Goal: Task Accomplishment & Management: Use online tool/utility

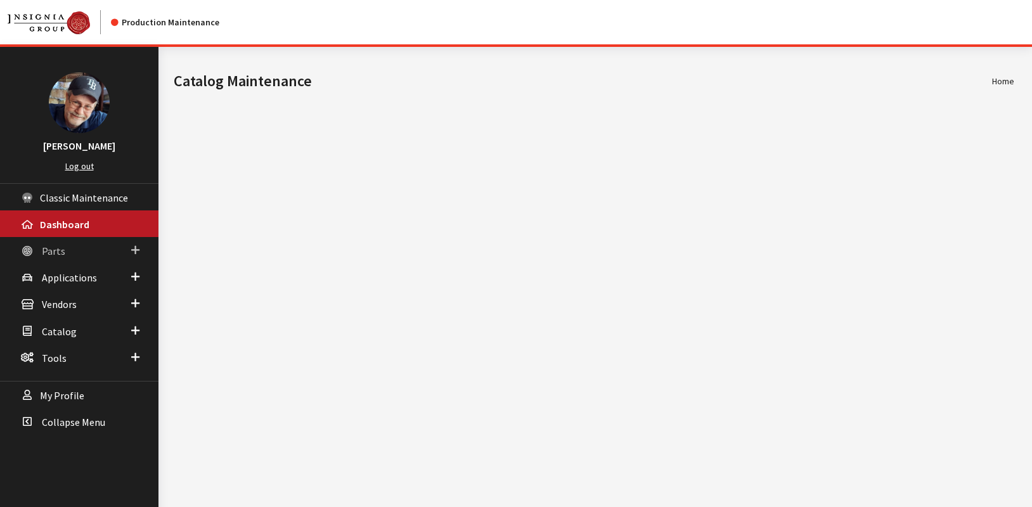
click at [49, 255] on span "Parts" at bounding box center [53, 251] width 23 height 13
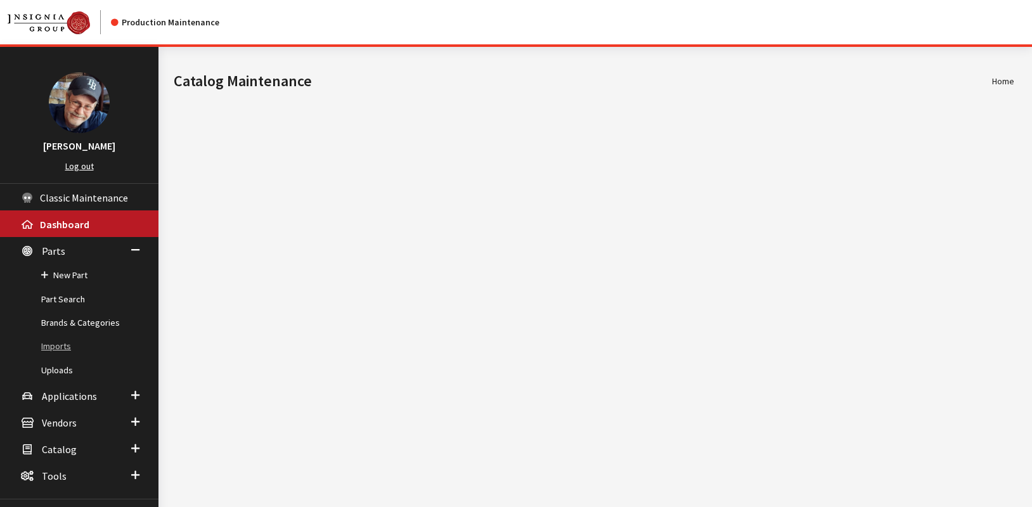
click at [53, 351] on link "Imports" at bounding box center [79, 346] width 158 height 23
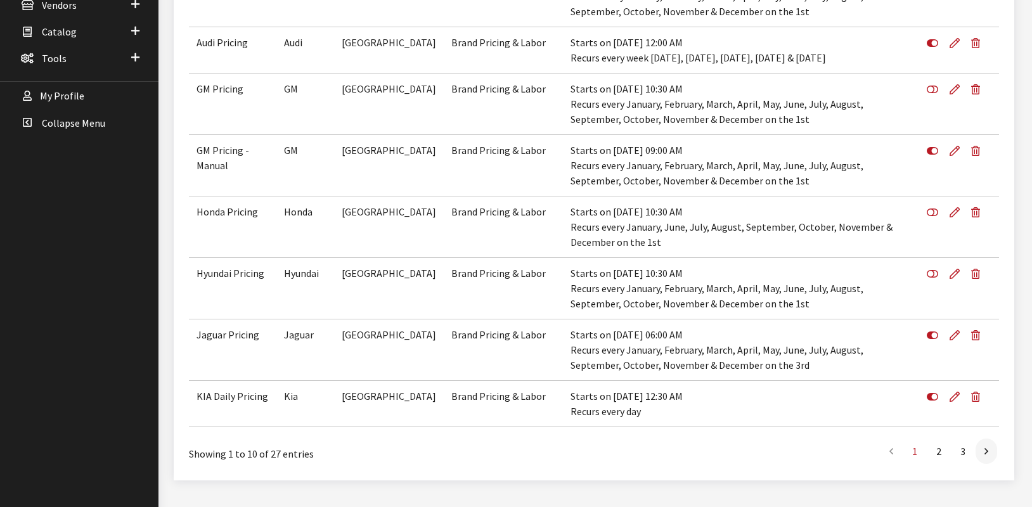
scroll to position [444, 0]
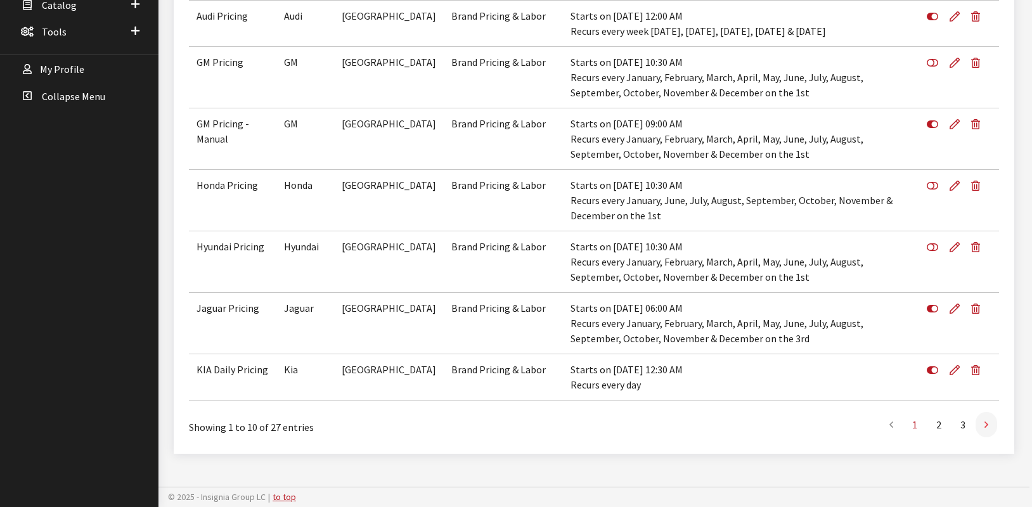
click at [988, 432] on link at bounding box center [987, 424] width 22 height 25
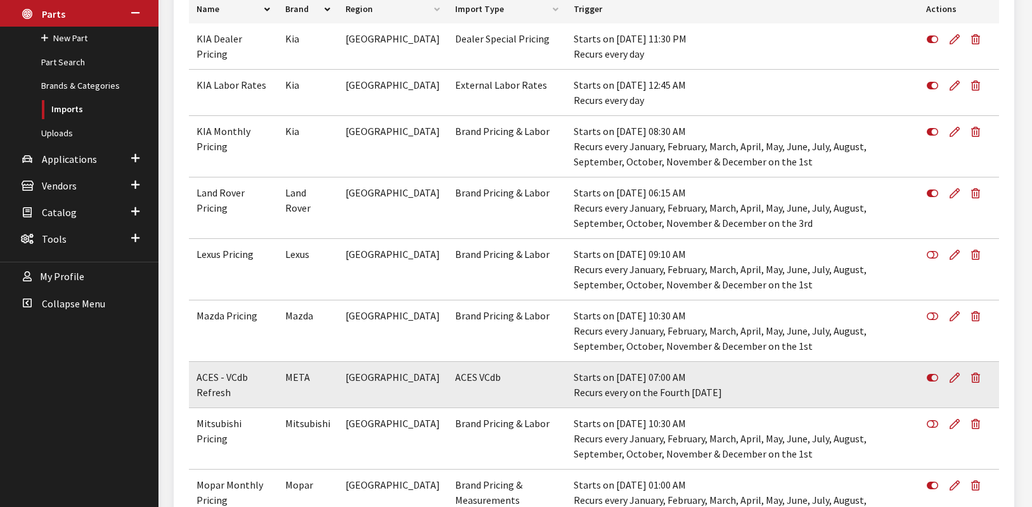
scroll to position [203, 0]
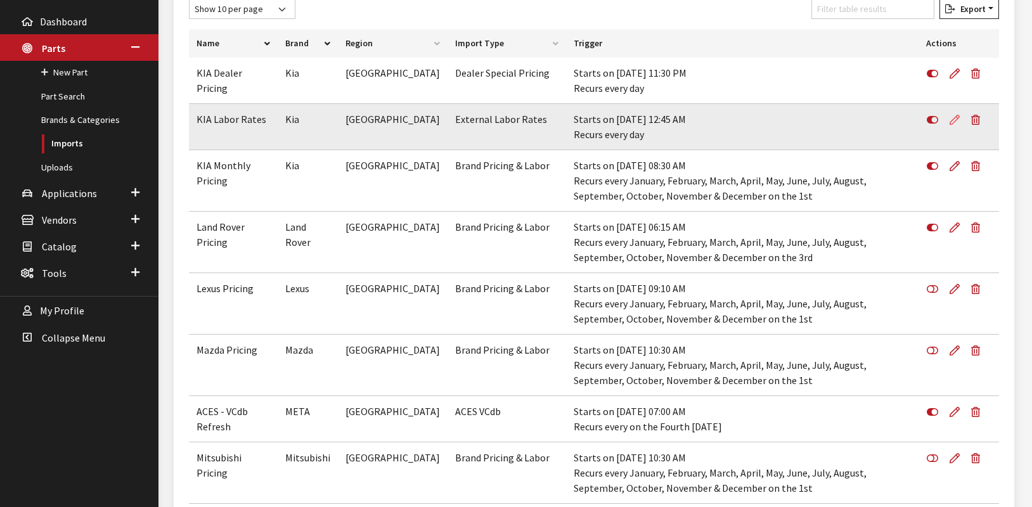
click at [954, 123] on icon at bounding box center [955, 120] width 10 height 10
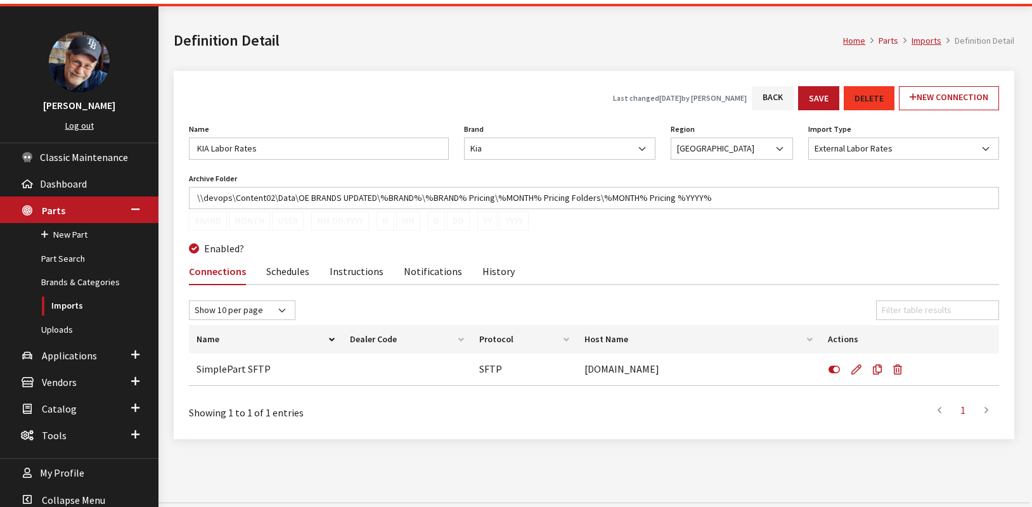
scroll to position [56, 0]
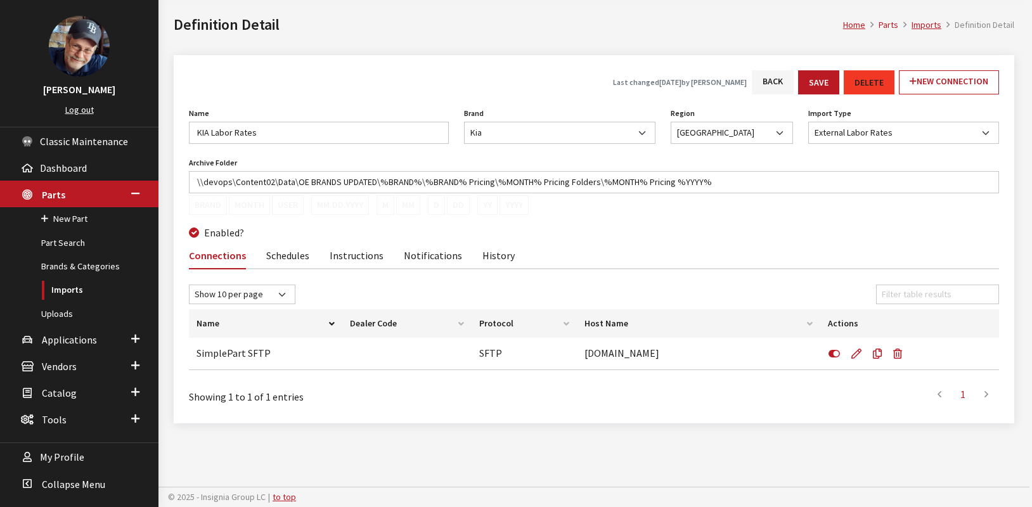
click at [421, 252] on link "Notifications" at bounding box center [433, 255] width 58 height 27
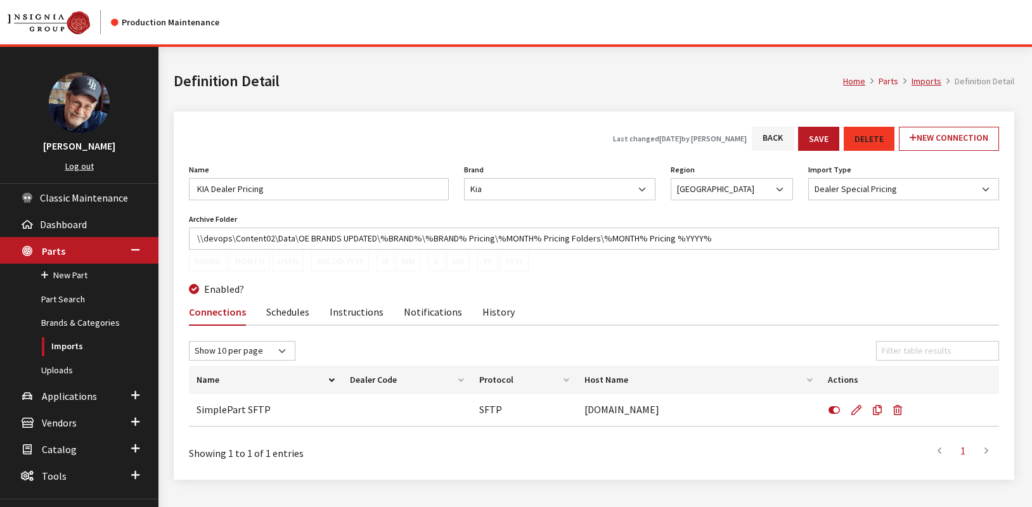
click at [423, 313] on link "Notifications" at bounding box center [433, 311] width 58 height 27
click at [414, 311] on link "Notifications" at bounding box center [433, 311] width 58 height 27
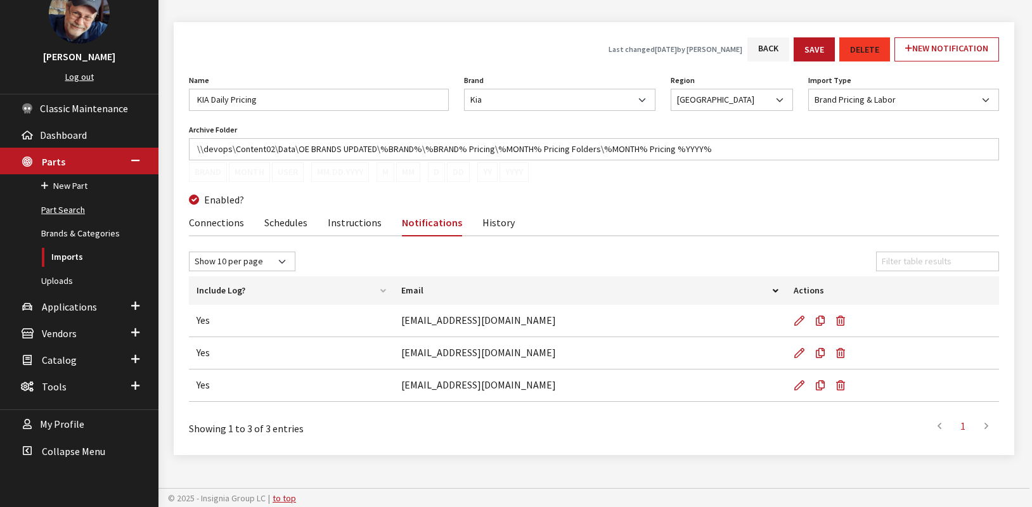
scroll to position [91, 0]
